Goal: Transaction & Acquisition: Purchase product/service

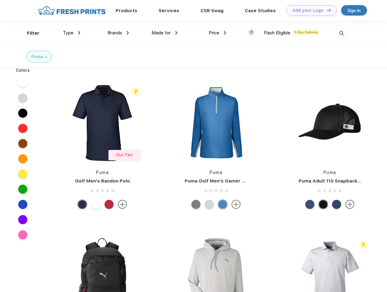
click at [309, 10] on link "Add your Logo Design Tool" at bounding box center [312, 10] width 50 height 11
click at [0, 0] on div "Design Tool" at bounding box center [0, 0] width 0 height 0
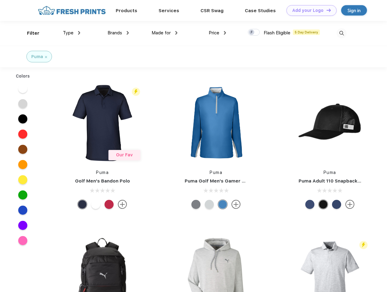
click at [326, 10] on link "Add your Logo Design Tool" at bounding box center [312, 10] width 50 height 11
click at [29, 33] on div "Filter" at bounding box center [33, 33] width 12 height 7
click at [72, 33] on span "Type" at bounding box center [68, 32] width 11 height 5
click at [118, 33] on span "Brands" at bounding box center [115, 32] width 15 height 5
click at [165, 33] on span "Made for" at bounding box center [161, 32] width 19 height 5
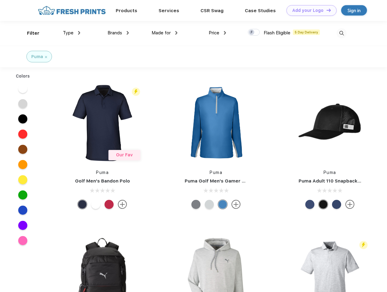
click at [218, 33] on span "Price" at bounding box center [214, 32] width 11 height 5
click at [254, 33] on div at bounding box center [254, 32] width 12 height 7
click at [252, 33] on input "checkbox" at bounding box center [250, 31] width 4 height 4
click at [342, 33] on img at bounding box center [342, 33] width 10 height 10
